Goal: Task Accomplishment & Management: Manage account settings

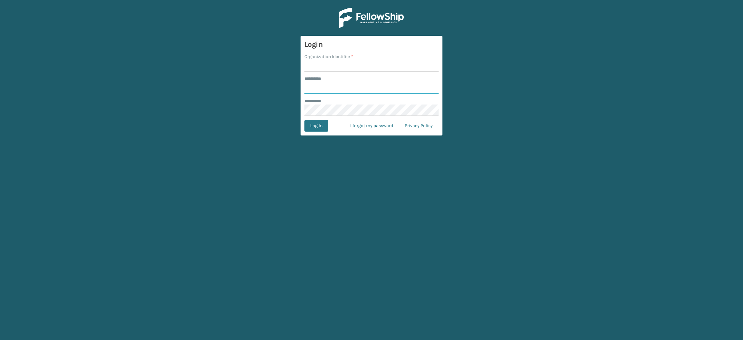
type input "**********"
click at [334, 69] on input "Organization Identifier *" at bounding box center [371, 66] width 134 height 12
type input "SuperAdminOrganization"
click at [320, 127] on button "Log In" at bounding box center [316, 126] width 24 height 12
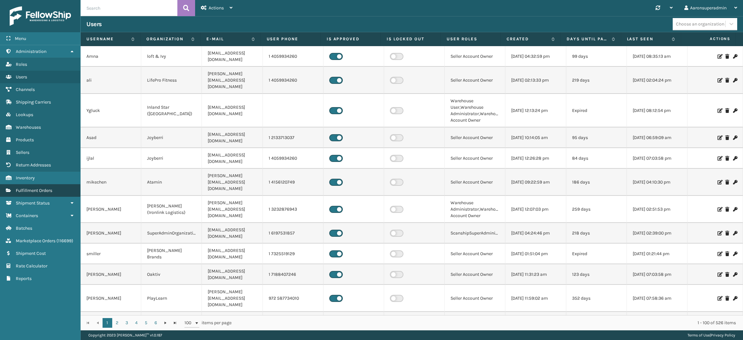
click at [41, 188] on span "Fulfillment Orders" at bounding box center [34, 190] width 36 height 5
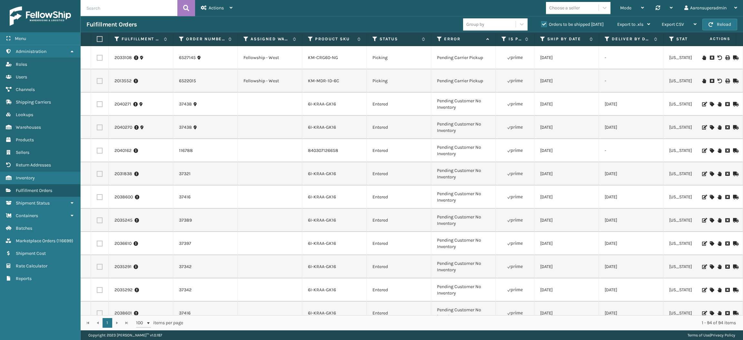
click at [108, 7] on input "text" at bounding box center [129, 8] width 97 height 16
paste input "2043446"
type input "2043446"
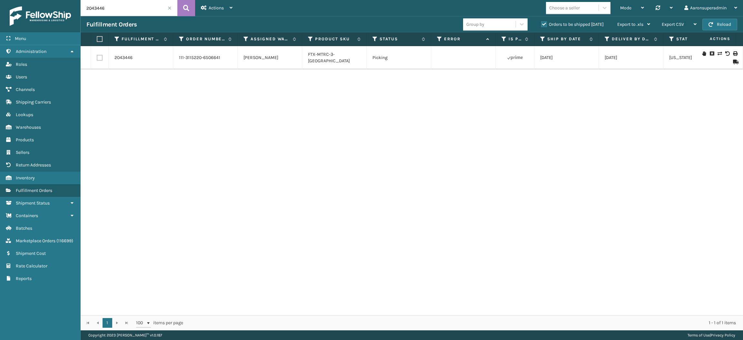
click at [718, 54] on icon at bounding box center [720, 53] width 4 height 5
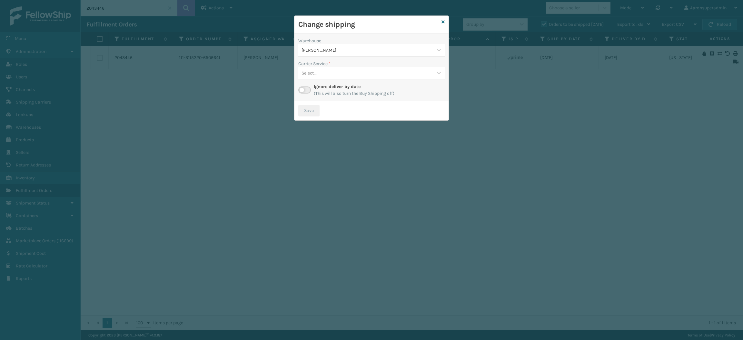
click at [319, 54] on div "[PERSON_NAME]" at bounding box center [365, 50] width 134 height 11
click at [322, 75] on div "Fellowship - West 0" at bounding box center [371, 78] width 146 height 12
click at [329, 75] on div "Select..." at bounding box center [365, 73] width 134 height 11
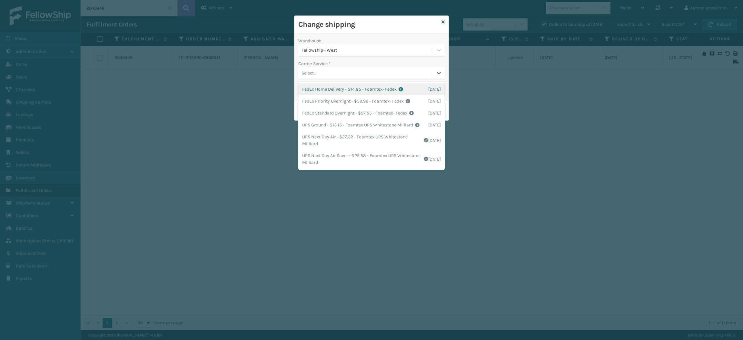
click at [326, 90] on div "FedEx Home Delivery - $14.85 - Foamtex- Fedex Shipping Cost $14.85 Surplus Cost…" at bounding box center [371, 89] width 146 height 12
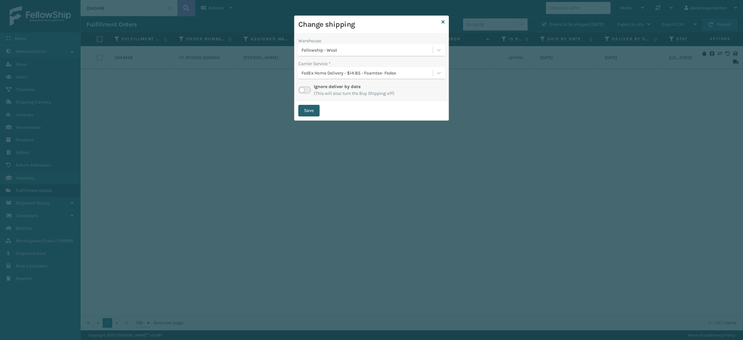
click at [307, 108] on button "Save" at bounding box center [308, 111] width 21 height 12
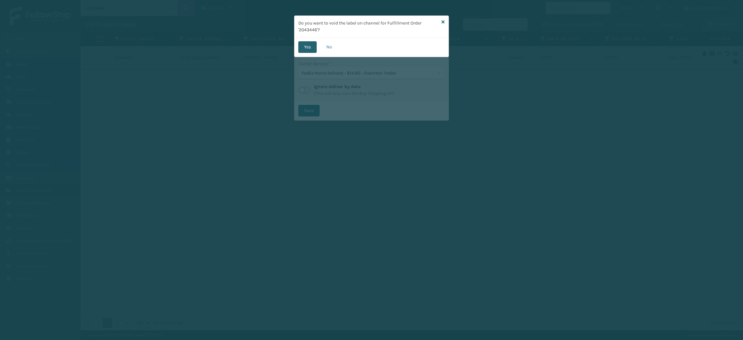
click at [303, 49] on button "Yes" at bounding box center [307, 47] width 18 height 12
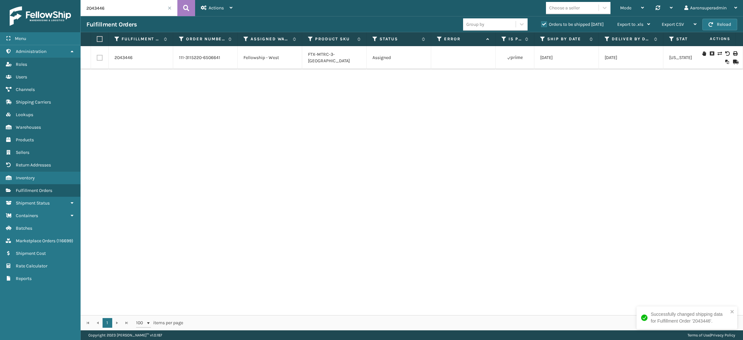
click at [170, 8] on span at bounding box center [170, 8] width 4 height 4
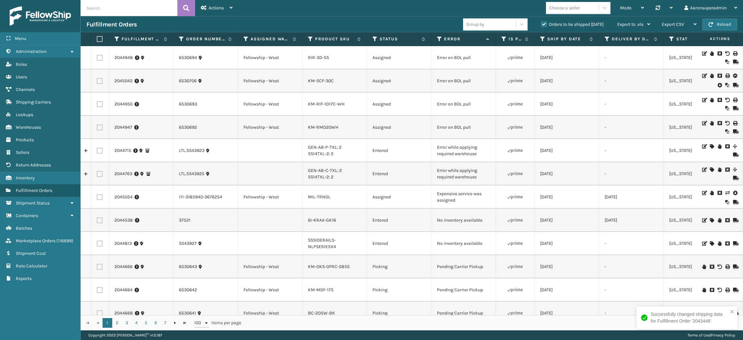
click at [120, 5] on input "text" at bounding box center [129, 8] width 97 height 16
paste input "6529241"
type input "6529241"
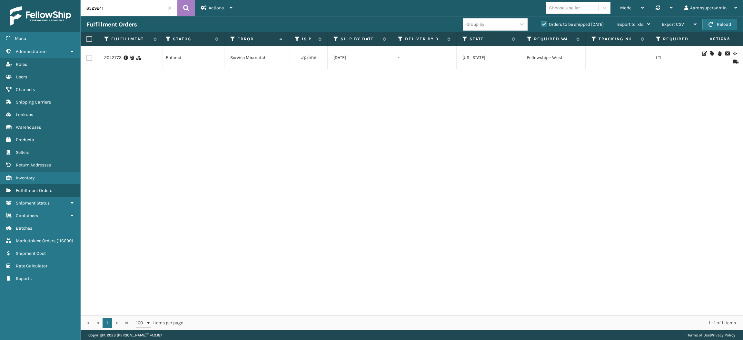
scroll to position [0, 207]
drag, startPoint x: 484, startPoint y: 151, endPoint x: 694, endPoint y: 79, distance: 221.7
click at [694, 79] on div "2042773 6529241 CIM-315 BOX 1: 1 KM-CIM-BIN400: 1 Entered Service Mismatch [DAT…" at bounding box center [412, 180] width 662 height 269
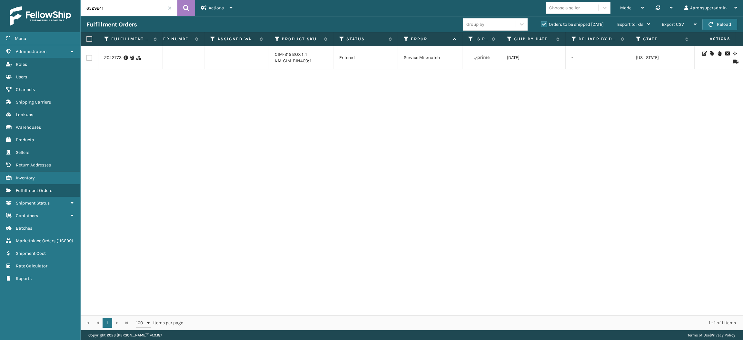
scroll to position [0, 27]
click at [710, 54] on icon at bounding box center [712, 53] width 4 height 5
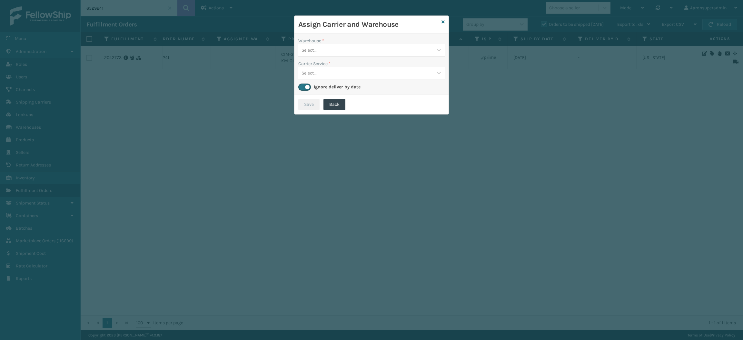
click at [332, 46] on div "Select..." at bounding box center [365, 50] width 134 height 11
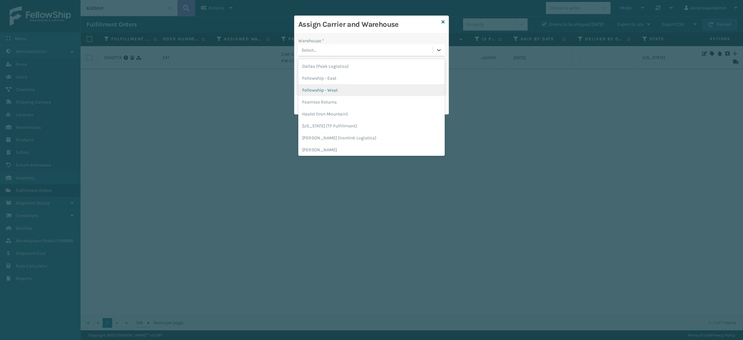
click at [323, 93] on div "Fellowship - West" at bounding box center [371, 90] width 146 height 12
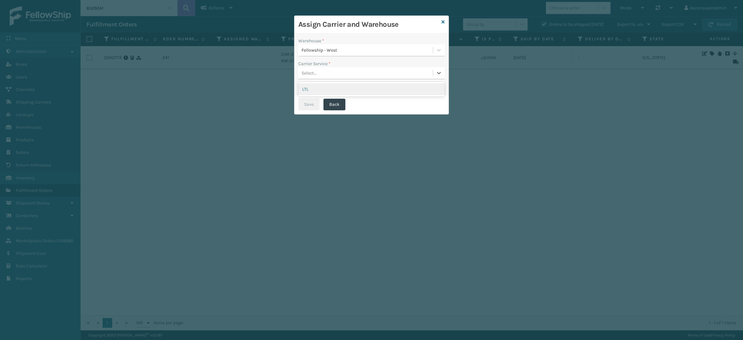
click at [315, 69] on div "Select..." at bounding box center [365, 73] width 134 height 11
click at [322, 91] on div "LTL" at bounding box center [371, 89] width 146 height 12
click at [307, 104] on button "Save" at bounding box center [308, 105] width 21 height 12
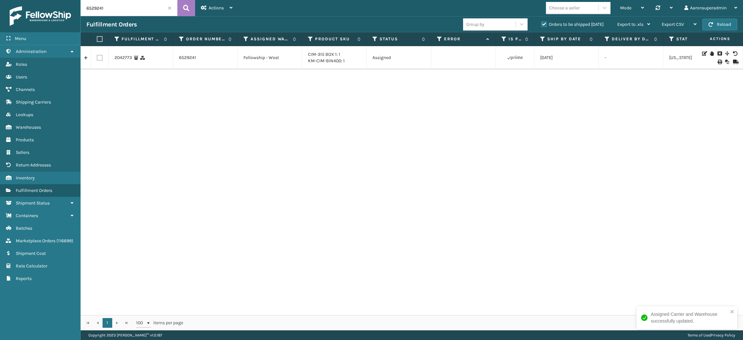
click at [167, 10] on input "6529241" at bounding box center [129, 8] width 97 height 16
click at [169, 9] on span at bounding box center [170, 8] width 4 height 4
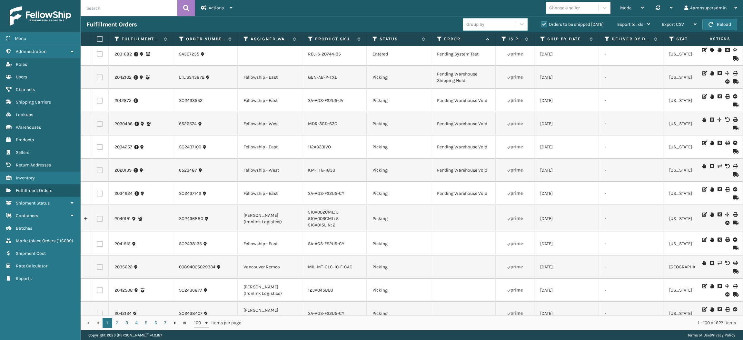
scroll to position [673, 0]
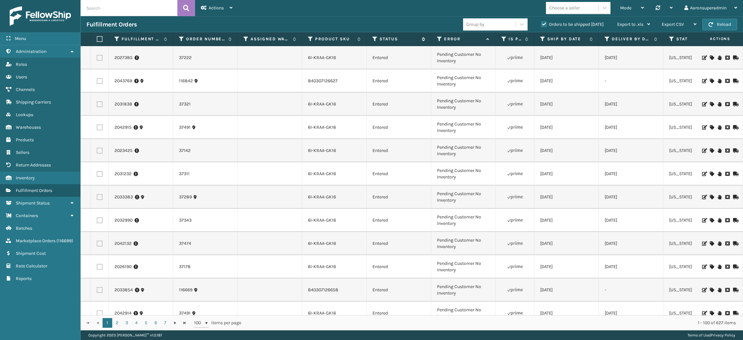
click at [374, 39] on icon at bounding box center [375, 39] width 5 height 6
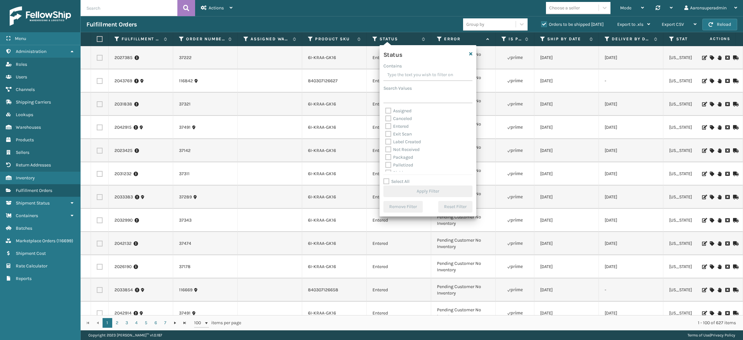
click at [402, 157] on label "Packaged" at bounding box center [399, 156] width 28 height 5
click at [386, 157] on input "Packaged" at bounding box center [385, 156] width 0 height 4
checkbox input "true"
click at [400, 164] on label "Palletized" at bounding box center [399, 164] width 28 height 5
click at [386, 164] on input "Palletized" at bounding box center [385, 163] width 0 height 4
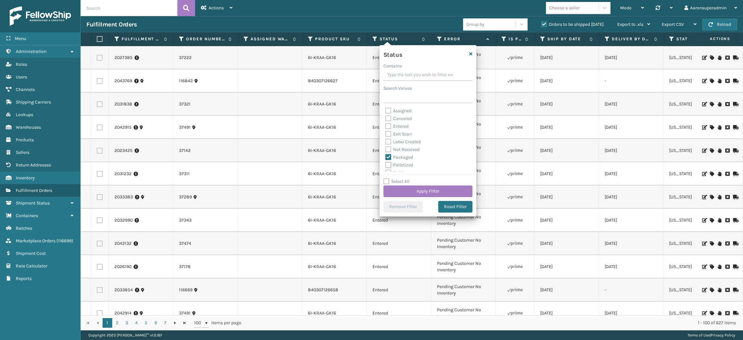
checkbox input "true"
click at [404, 144] on label "Label Created" at bounding box center [402, 141] width 35 height 5
click at [386, 142] on input "Label Created" at bounding box center [385, 140] width 0 height 4
checkbox input "true"
click at [401, 188] on button "Apply Filter" at bounding box center [427, 191] width 89 height 12
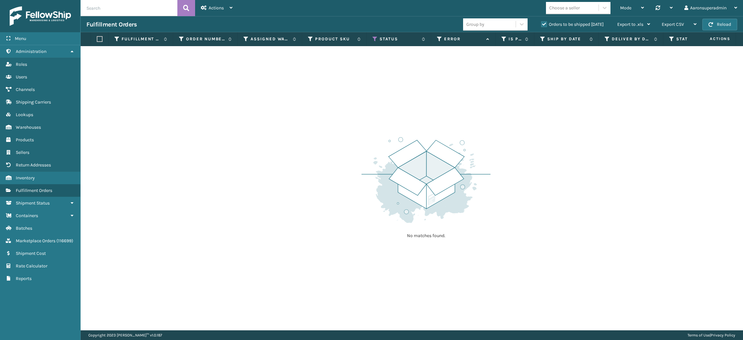
click at [543, 24] on label "Orders to be shipped [DATE]" at bounding box center [572, 24] width 63 height 5
click at [542, 24] on input "Orders to be shipped [DATE]" at bounding box center [541, 23] width 0 height 4
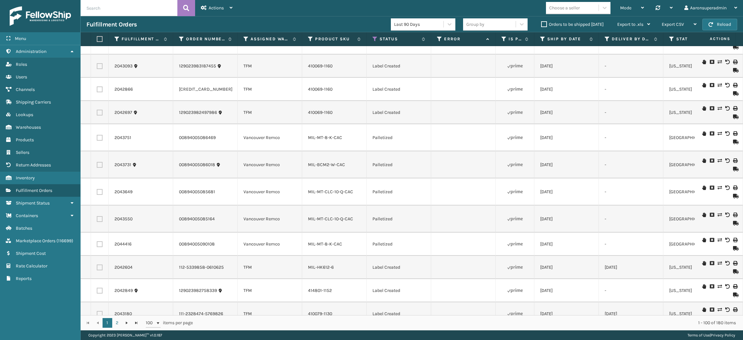
scroll to position [2031, 0]
click at [629, 12] on div "Mode" at bounding box center [632, 8] width 24 height 16
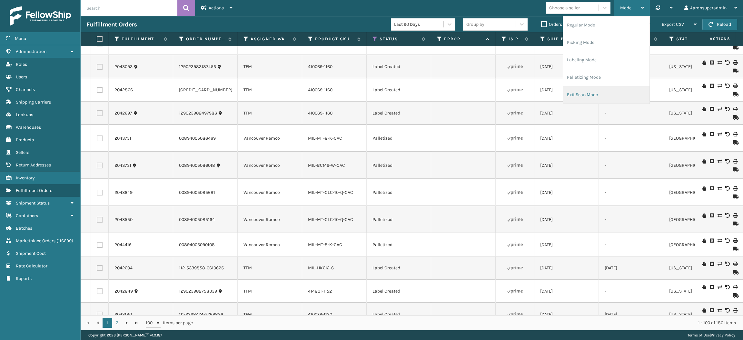
click at [565, 94] on li "Exit Scan Mode" at bounding box center [606, 94] width 86 height 17
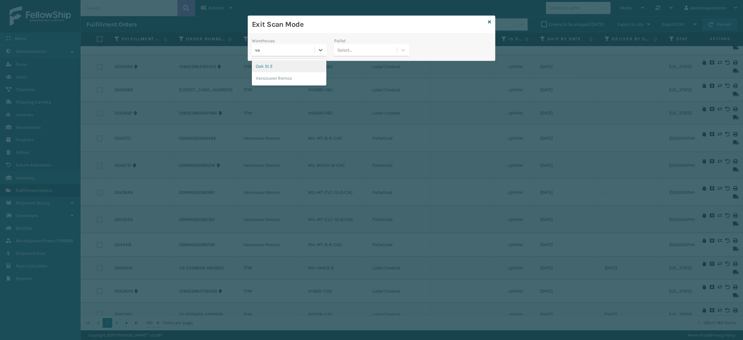
type input "van"
click at [286, 59] on div "Vancouver Remco" at bounding box center [289, 66] width 75 height 15
click at [285, 65] on div "Vancouver Remco" at bounding box center [289, 66] width 75 height 12
click at [355, 56] on div "Select..." at bounding box center [371, 50] width 75 height 12
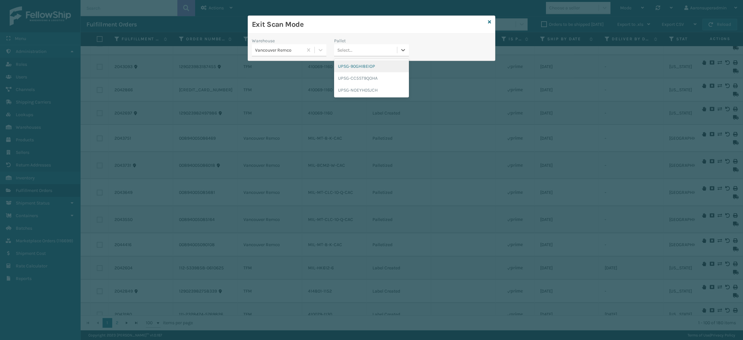
click at [355, 63] on div "UPSG-90GHI8EIOP" at bounding box center [371, 66] width 75 height 12
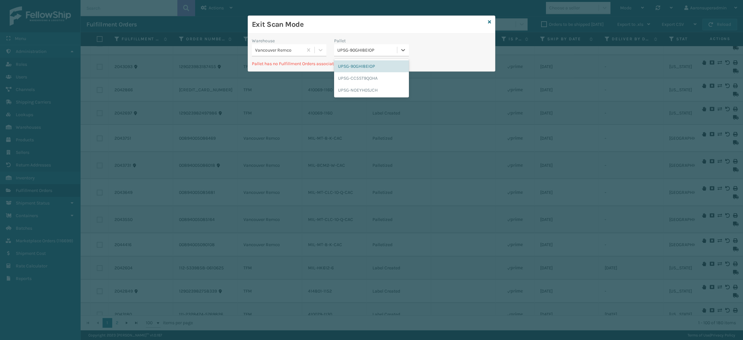
click at [356, 48] on div "UPSG-90GHI8EIOP" at bounding box center [367, 50] width 60 height 7
click at [356, 74] on div "UPSG-CC5ST9QOHA" at bounding box center [371, 78] width 75 height 12
drag, startPoint x: 361, startPoint y: 44, endPoint x: 341, endPoint y: 77, distance: 39.0
click at [341, 77] on div "UPSG-NOEYH0SJCH" at bounding box center [371, 78] width 75 height 12
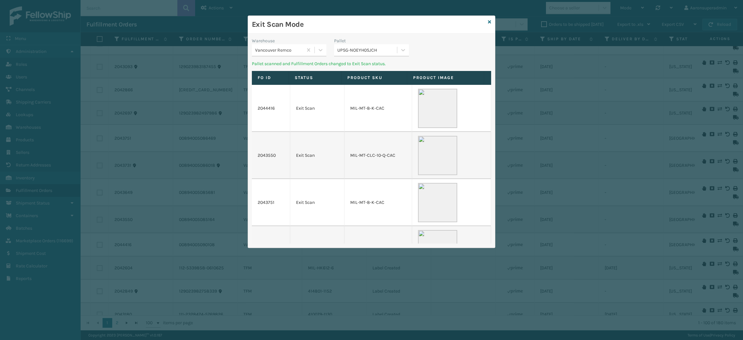
click at [491, 22] on div "Exit Scan Mode" at bounding box center [371, 25] width 247 height 18
click at [488, 22] on icon at bounding box center [489, 22] width 3 height 5
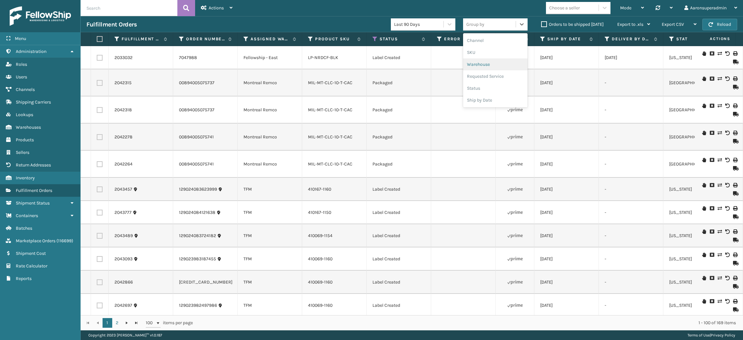
click at [429, 212] on section "Fulfillment Orders Last 90 Days option Warehouse focused, 3 of 6. 6 results ava…" at bounding box center [412, 173] width 662 height 314
click at [436, 124] on td at bounding box center [463, 137] width 65 height 27
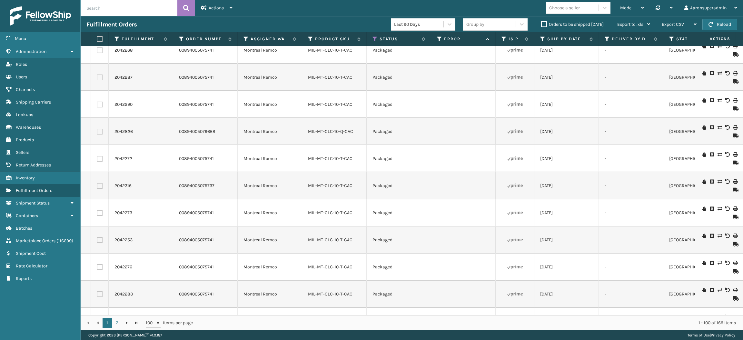
scroll to position [2060, 0]
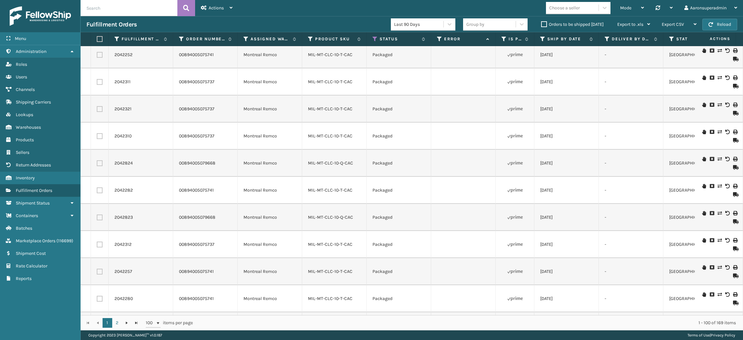
click at [98, 37] on label at bounding box center [99, 39] width 4 height 6
click at [97, 37] on input "checkbox" at bounding box center [97, 39] width 0 height 4
checkbox input "true"
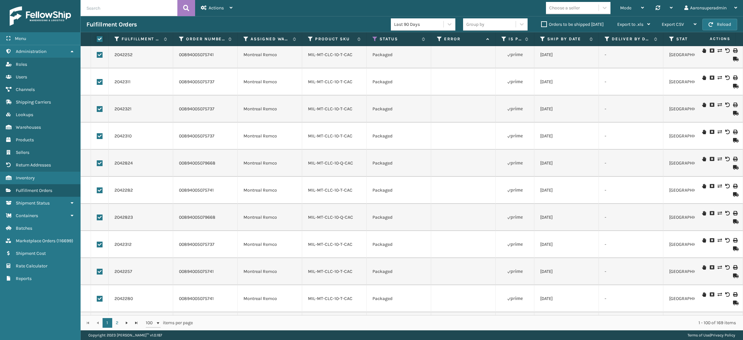
checkbox input "true"
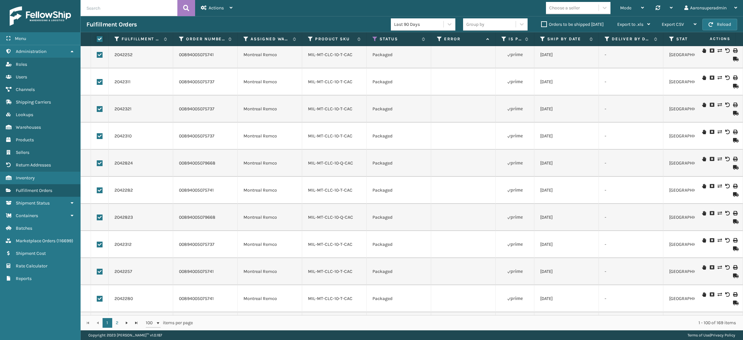
checkbox input "true"
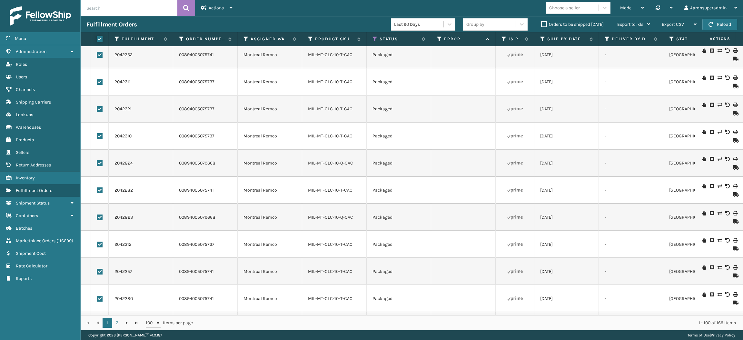
checkbox input "true"
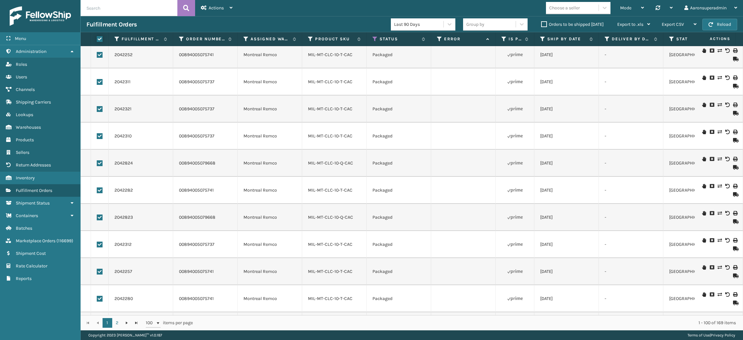
checkbox input "true"
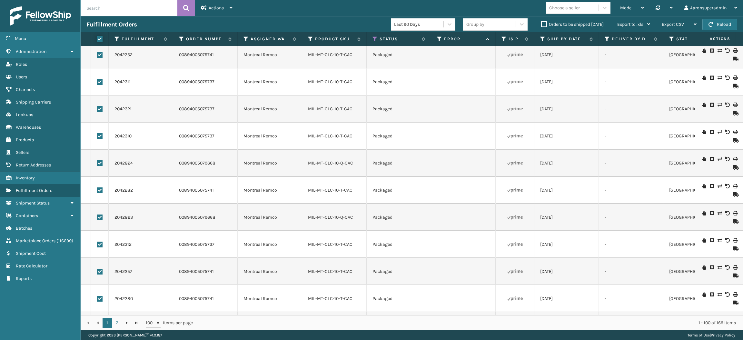
checkbox input "true"
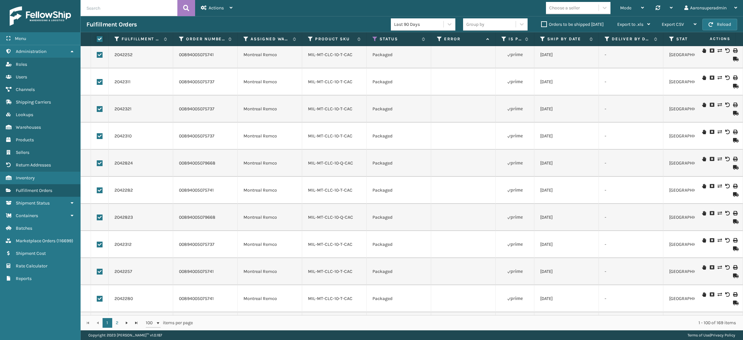
checkbox input "true"
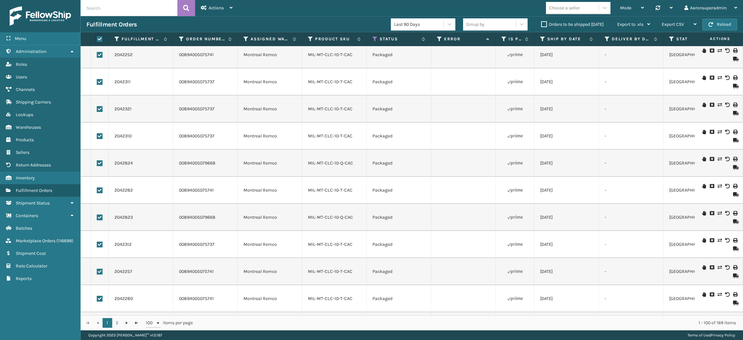
checkbox input "true"
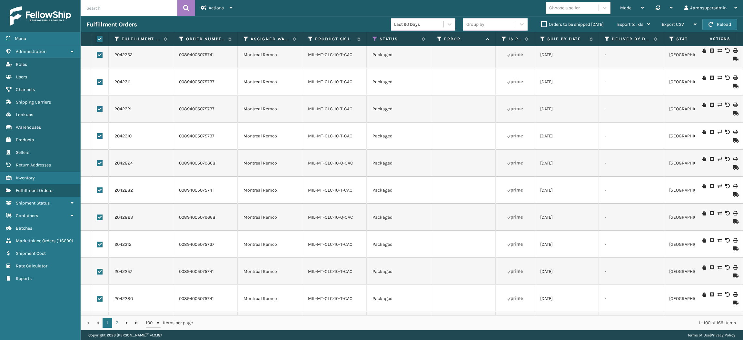
checkbox input "true"
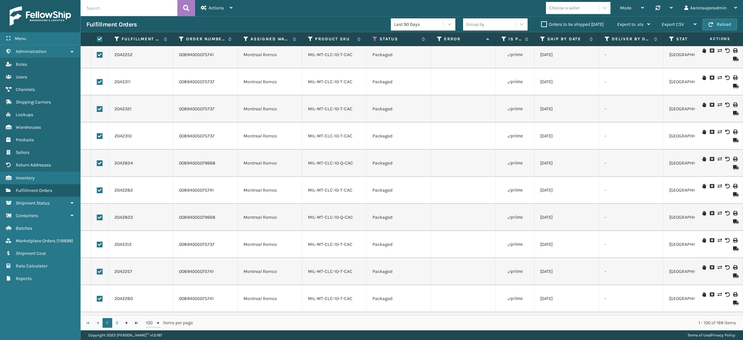
checkbox input "true"
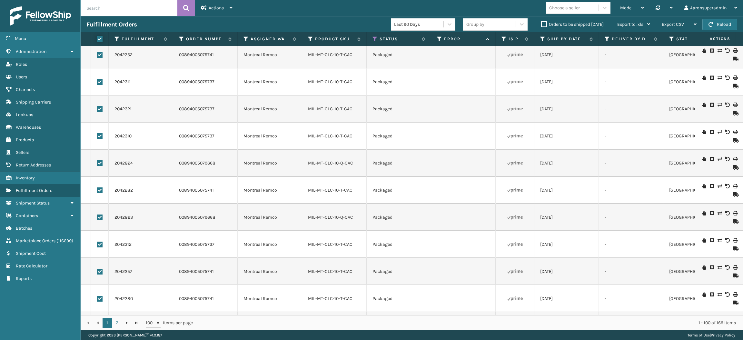
checkbox input "true"
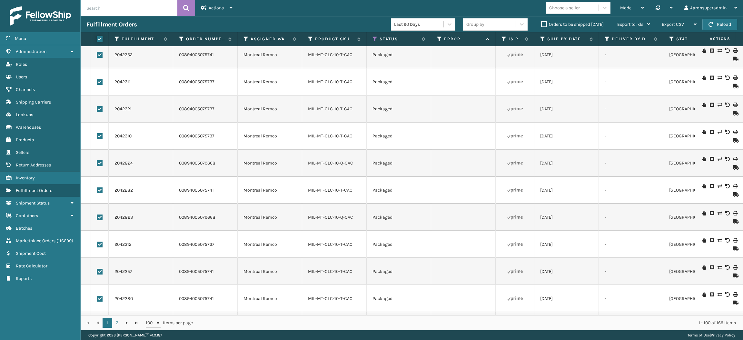
checkbox input "true"
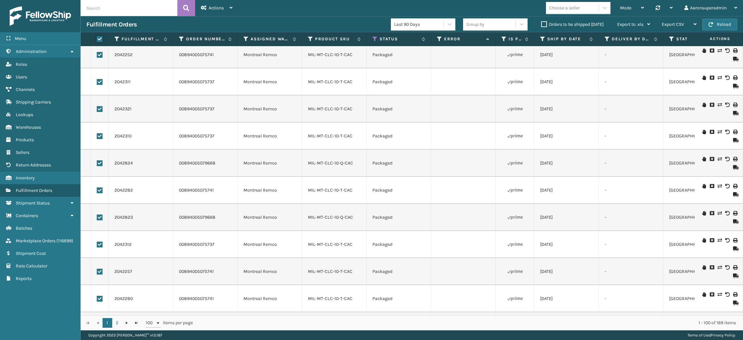
checkbox input "true"
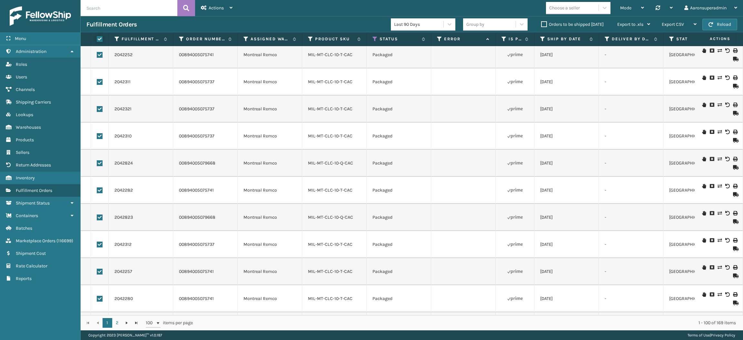
checkbox input "true"
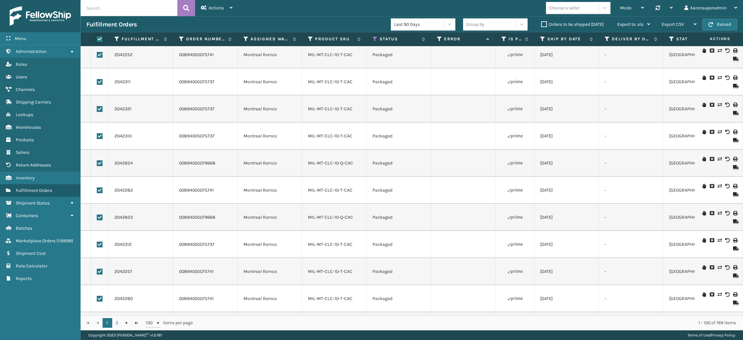
checkbox input "true"
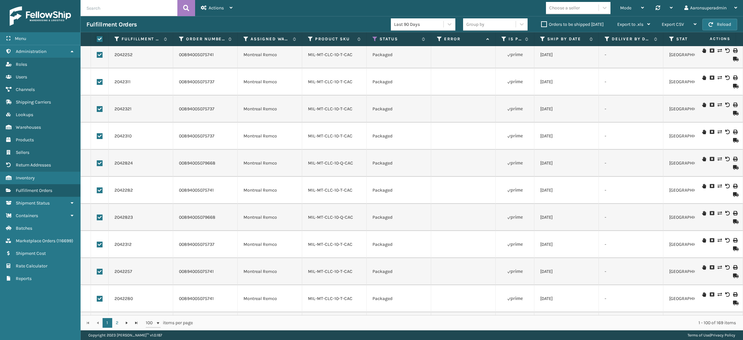
checkbox input "true"
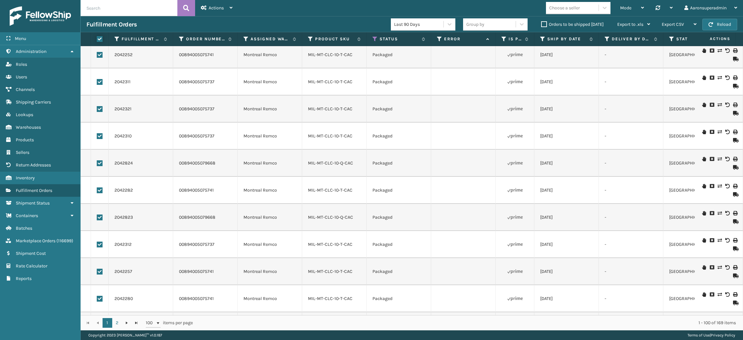
checkbox input "true"
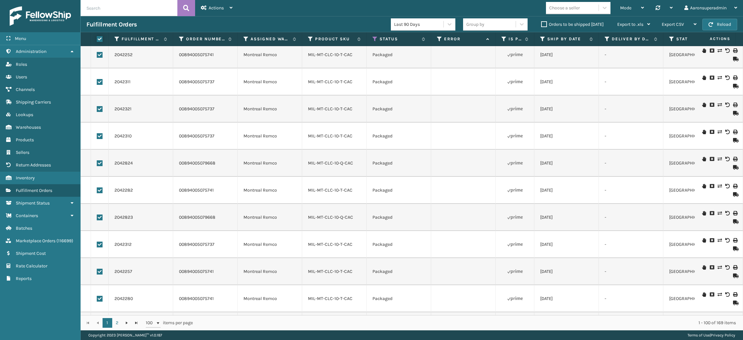
checkbox input "true"
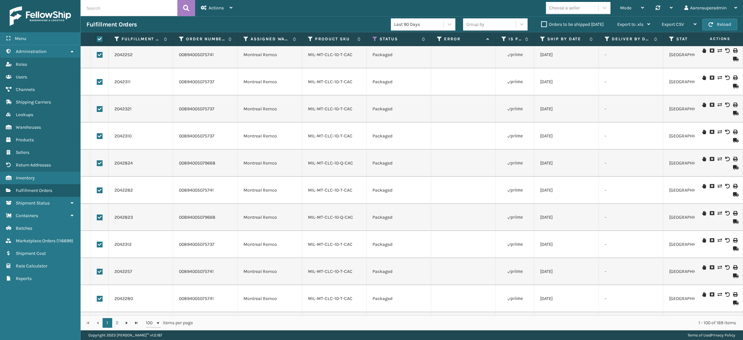
checkbox input "true"
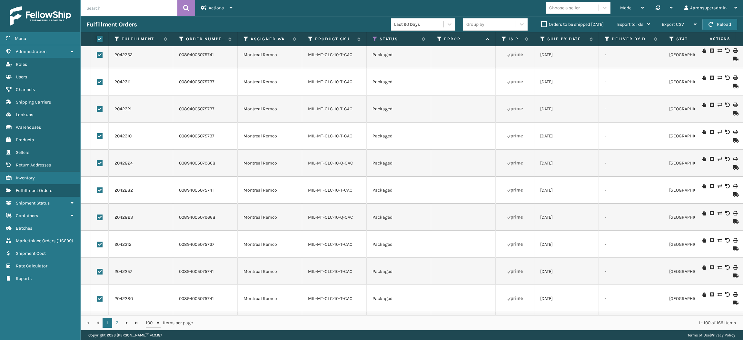
checkbox input "true"
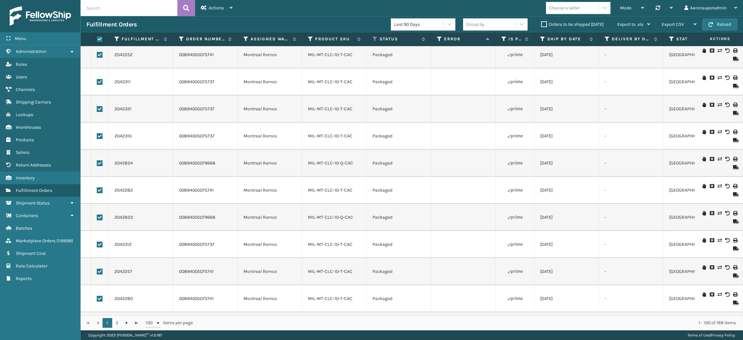
checkbox input "true"
click at [502, 23] on span "Bulk Actions" at bounding box center [504, 24] width 25 height 5
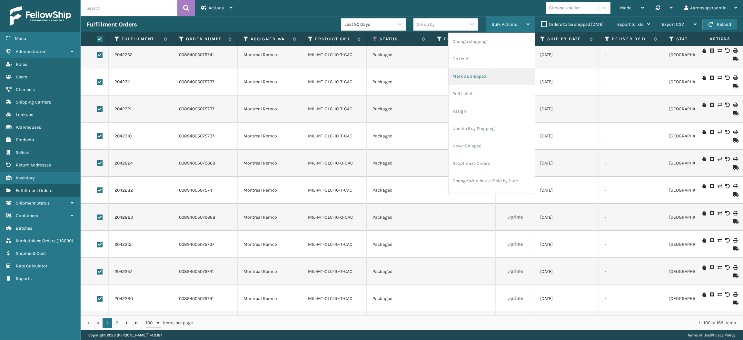
click at [480, 79] on li "Mark as Shipped" at bounding box center [492, 76] width 86 height 17
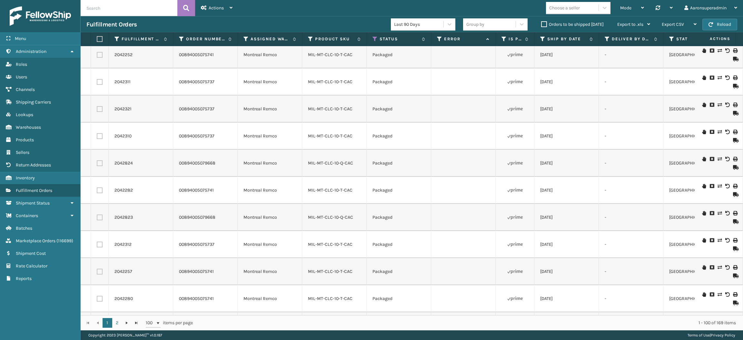
checkbox input "false"
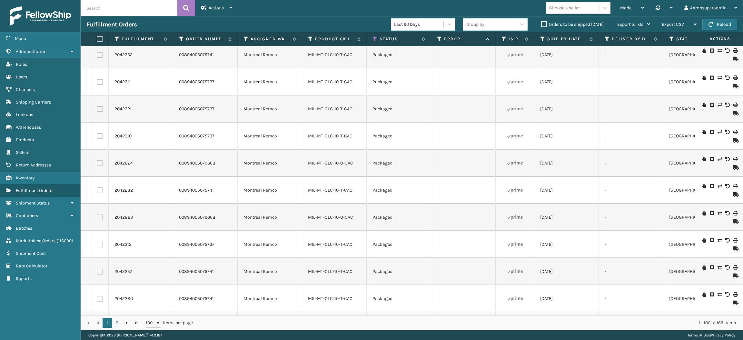
checkbox input "false"
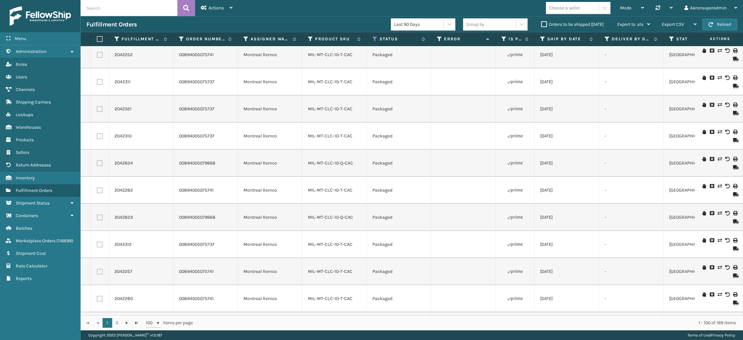
checkbox input "false"
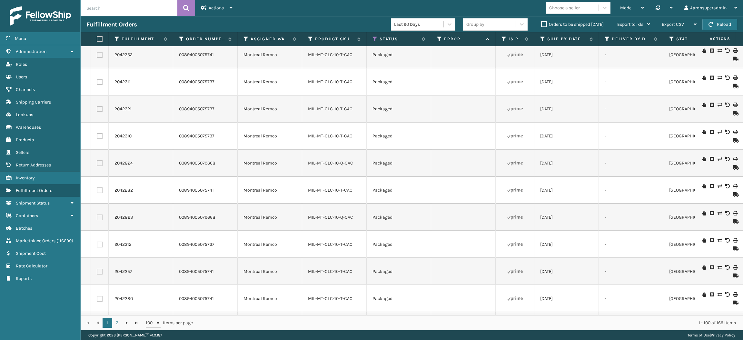
checkbox input "false"
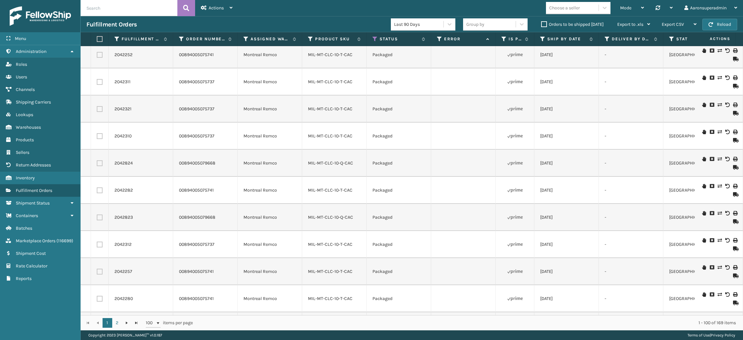
checkbox input "false"
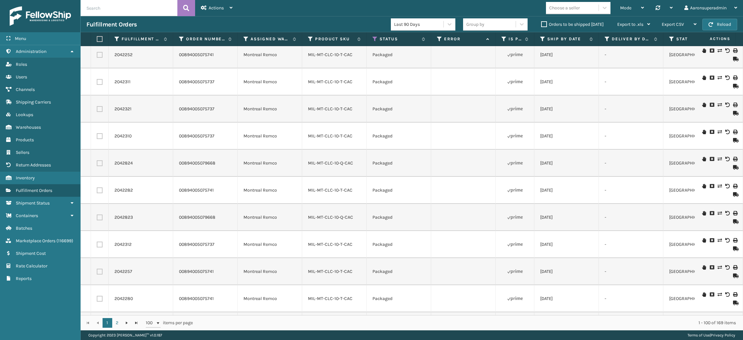
checkbox input "false"
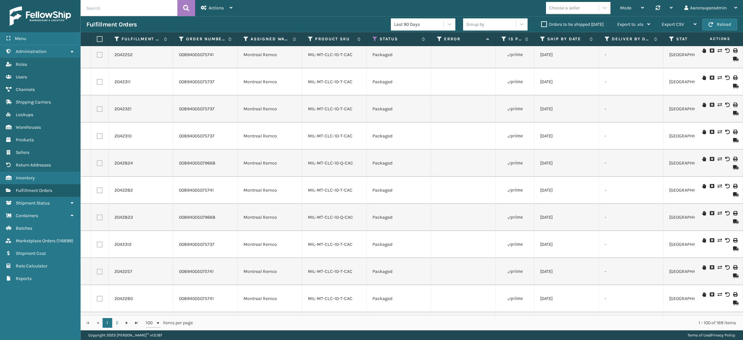
checkbox input "false"
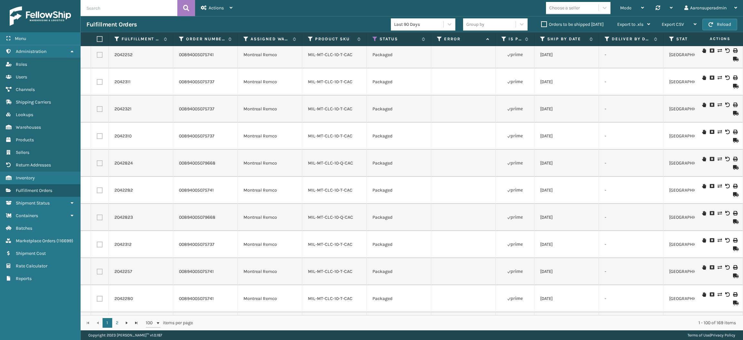
checkbox input "false"
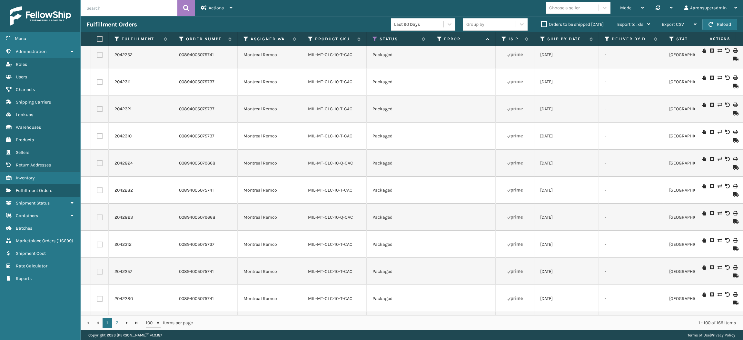
checkbox input "false"
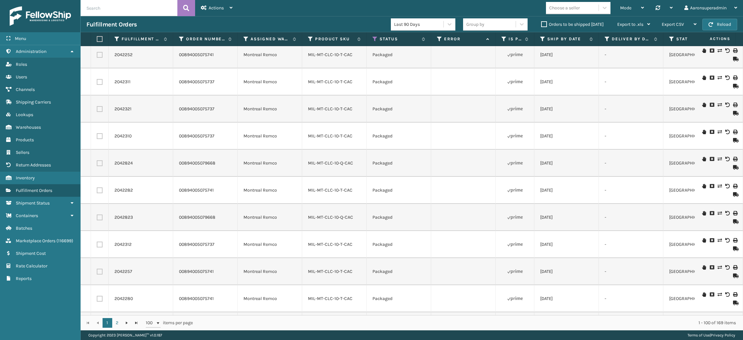
checkbox input "false"
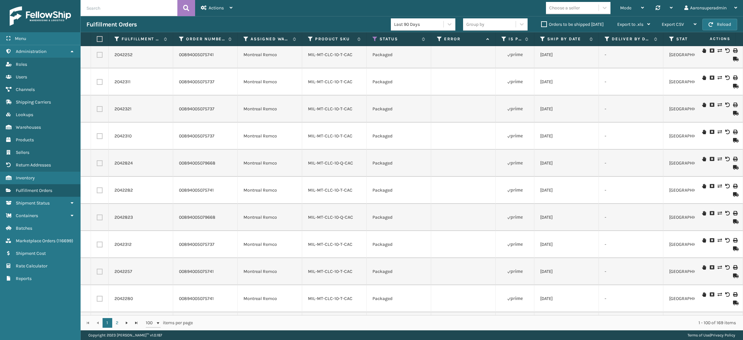
checkbox input "false"
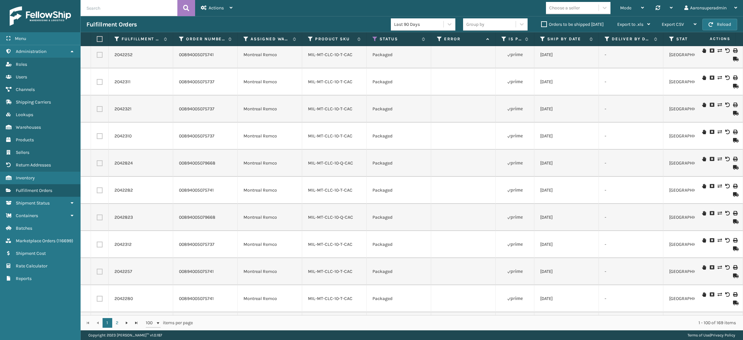
checkbox input "false"
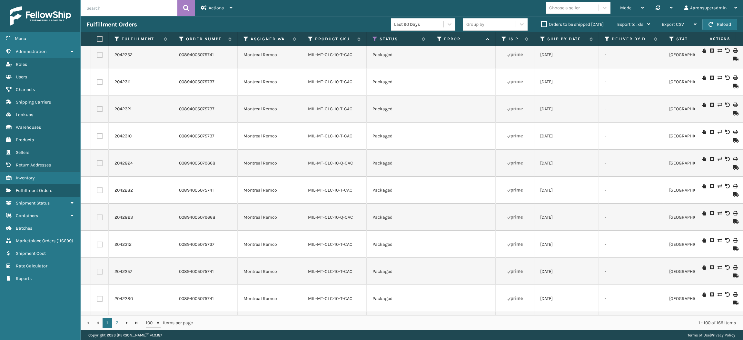
checkbox input "false"
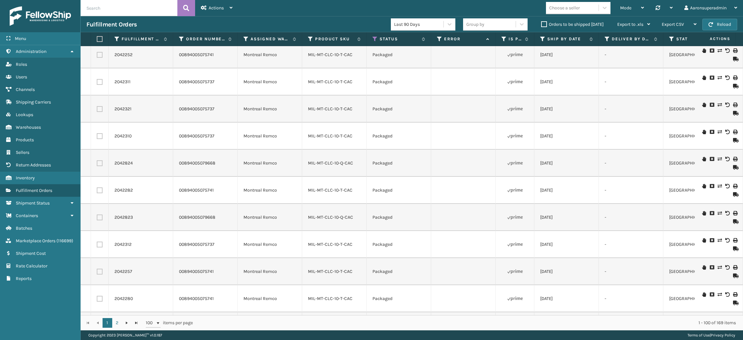
checkbox input "false"
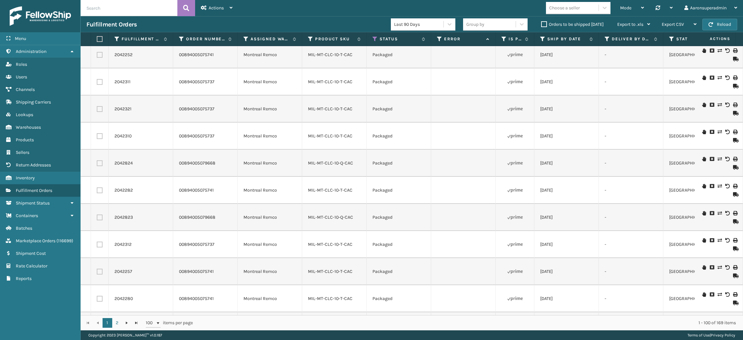
checkbox input "false"
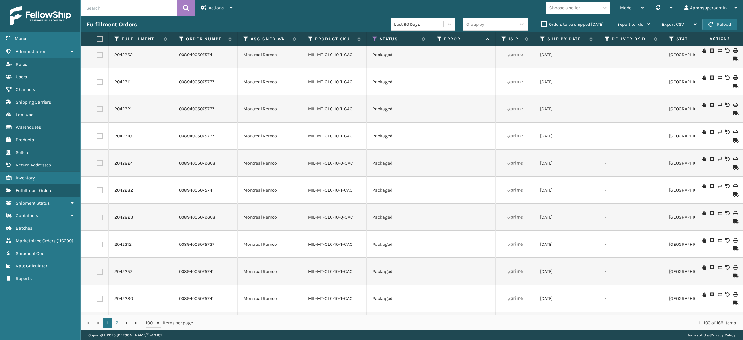
checkbox input "false"
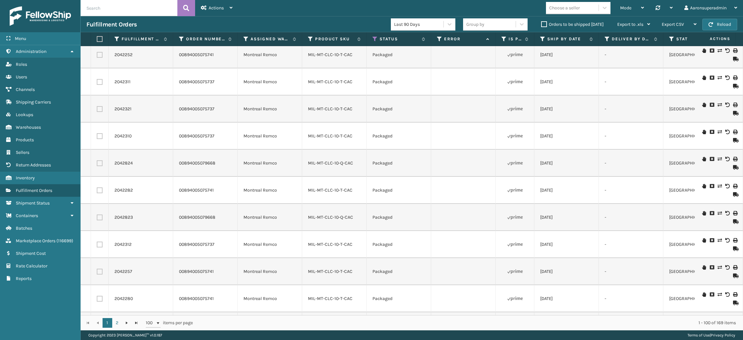
checkbox input "false"
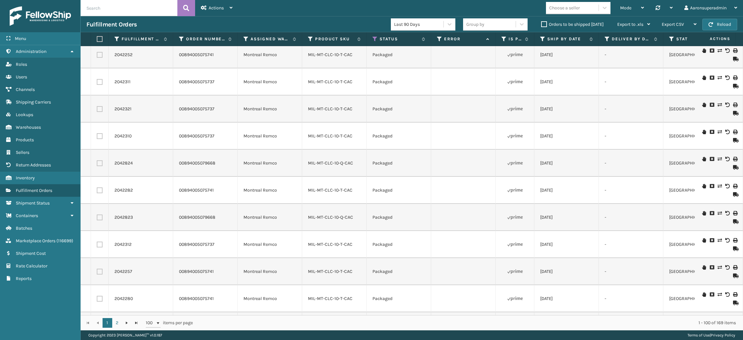
checkbox input "false"
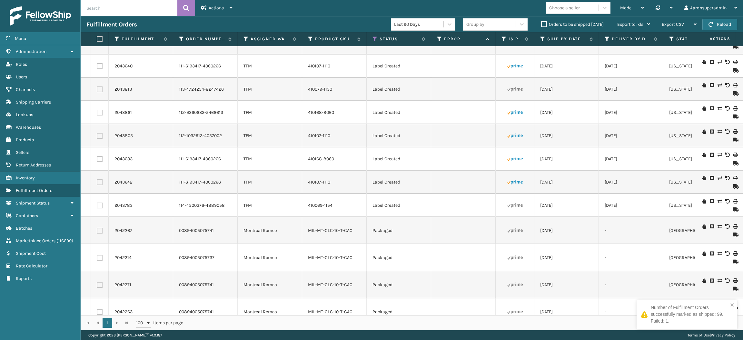
scroll to position [1363, 0]
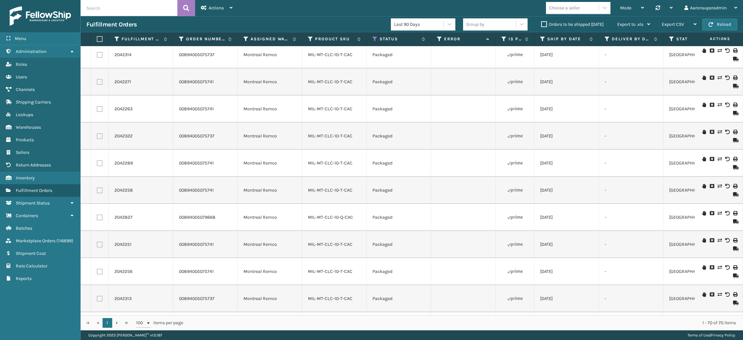
click at [99, 38] on label at bounding box center [99, 39] width 4 height 6
click at [97, 38] on input "checkbox" at bounding box center [97, 39] width 0 height 4
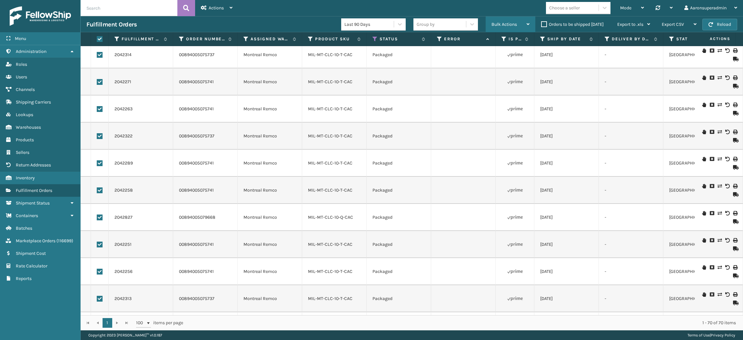
click at [504, 27] on div "Bulk Actions" at bounding box center [511, 24] width 38 height 16
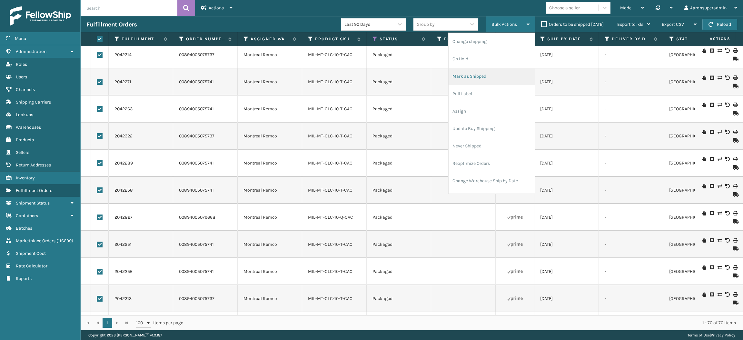
click at [483, 73] on li "Mark as Shipped" at bounding box center [492, 76] width 86 height 17
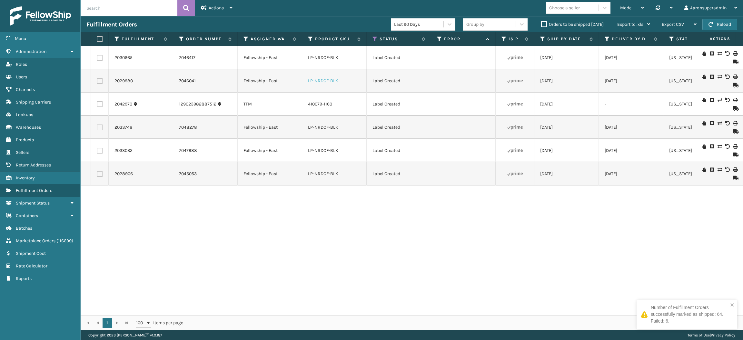
click at [320, 79] on link "LP-NRDCF-BLK" at bounding box center [323, 80] width 30 height 5
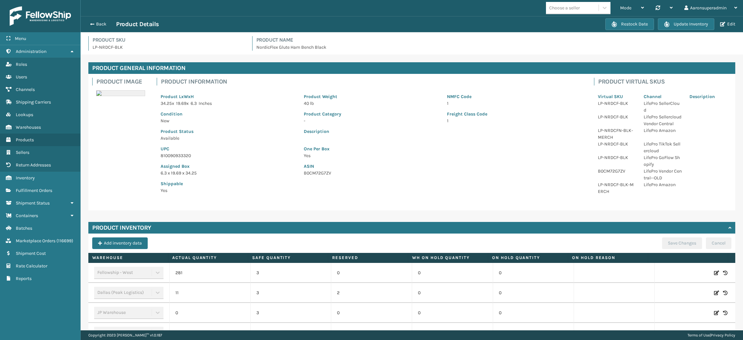
scroll to position [39, 0]
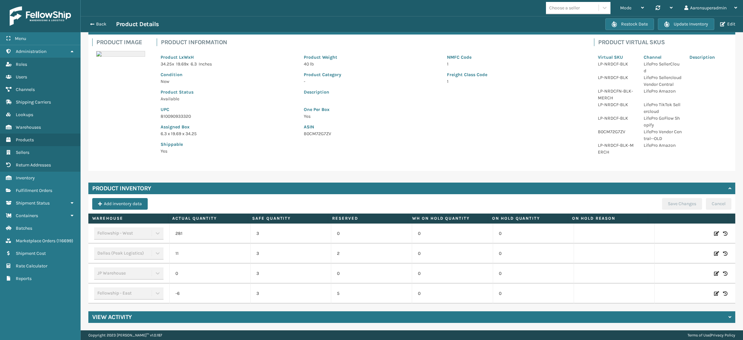
click at [714, 293] on icon at bounding box center [716, 293] width 5 height 6
click at [218, 292] on input "-6" at bounding box center [210, 294] width 52 height 12
click at [659, 295] on button "ADD" at bounding box center [667, 294] width 16 height 8
click at [672, 210] on div "Save Changes Cancel" at bounding box center [696, 205] width 69 height 15
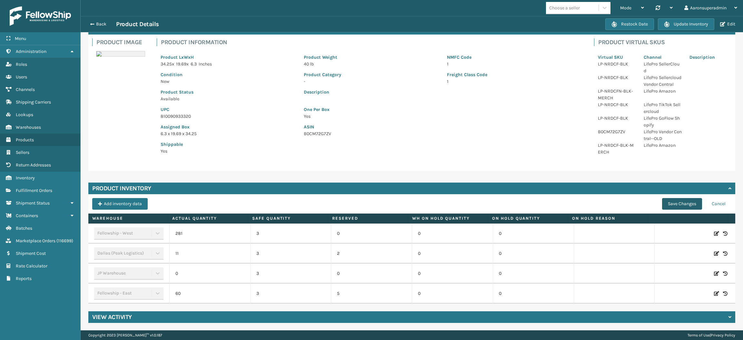
click at [670, 206] on button "Save Changes" at bounding box center [682, 204] width 40 height 12
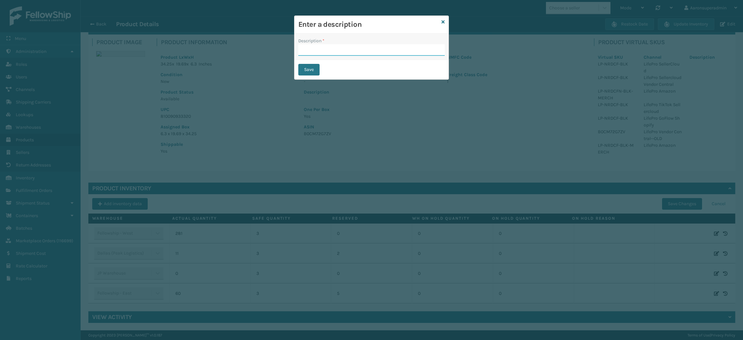
click at [350, 52] on input "Description *" at bounding box center [371, 50] width 146 height 12
click at [312, 67] on button "Save" at bounding box center [308, 70] width 21 height 12
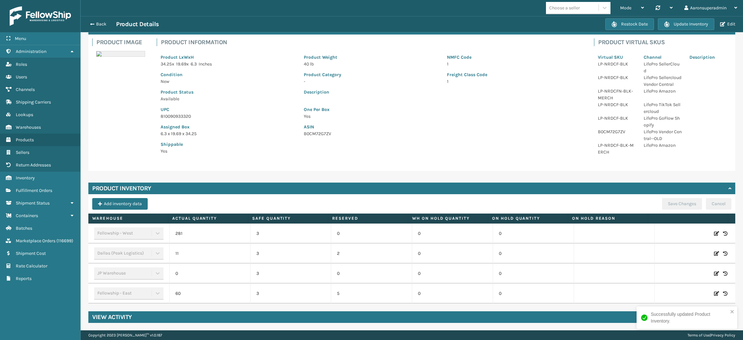
click at [714, 293] on icon at bounding box center [716, 293] width 5 height 6
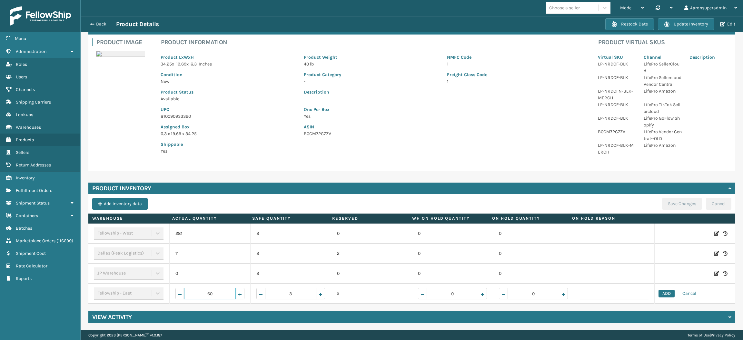
click at [210, 291] on input "60" at bounding box center [210, 294] width 52 height 12
click at [659, 293] on button "ADD" at bounding box center [667, 294] width 16 height 8
click at [674, 202] on button "Save Changes" at bounding box center [682, 204] width 40 height 12
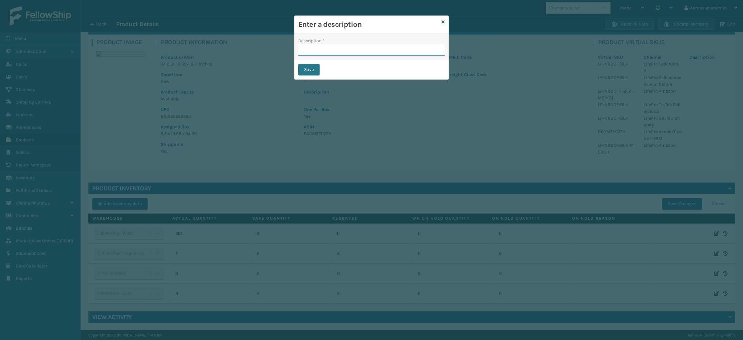
click at [343, 52] on input "Description *" at bounding box center [371, 50] width 146 height 12
click at [305, 69] on button "Save" at bounding box center [308, 70] width 21 height 12
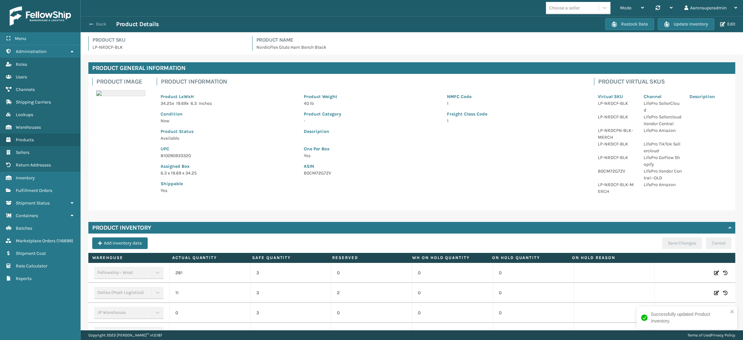
click at [97, 25] on button "Back" at bounding box center [101, 24] width 30 height 6
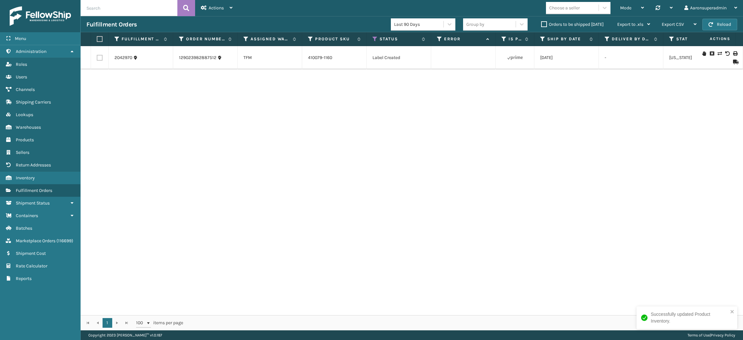
click at [733, 62] on icon at bounding box center [735, 62] width 4 height 5
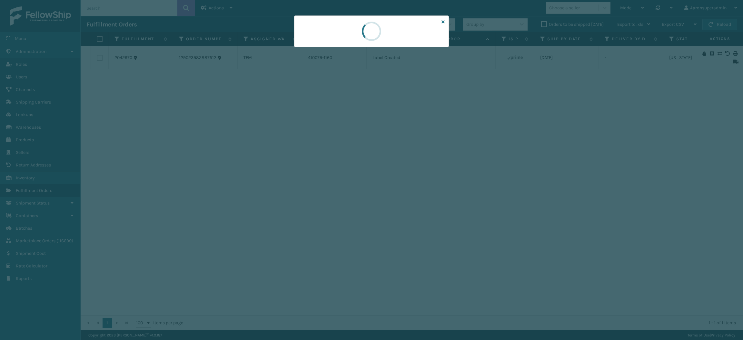
drag, startPoint x: 378, startPoint y: 38, endPoint x: 365, endPoint y: 46, distance: 15.4
click at [365, 46] on div at bounding box center [371, 31] width 27 height 31
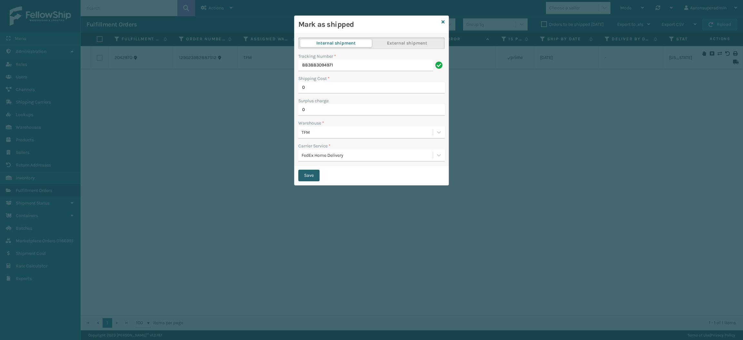
click at [307, 176] on button "Save" at bounding box center [308, 176] width 21 height 12
